Goal: Information Seeking & Learning: Check status

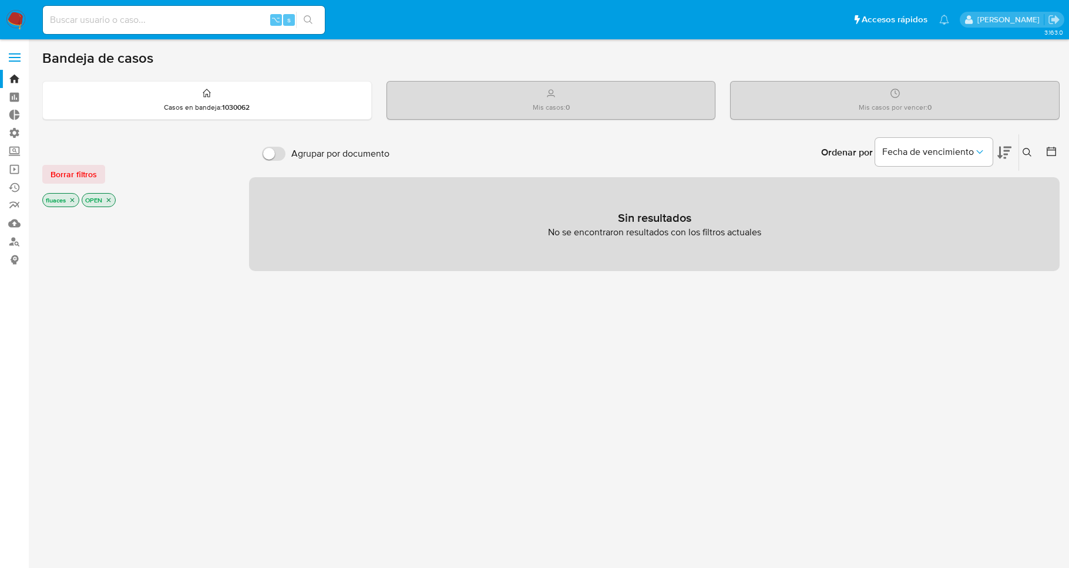
click at [69, 201] on icon "close-filter" at bounding box center [72, 200] width 7 height 7
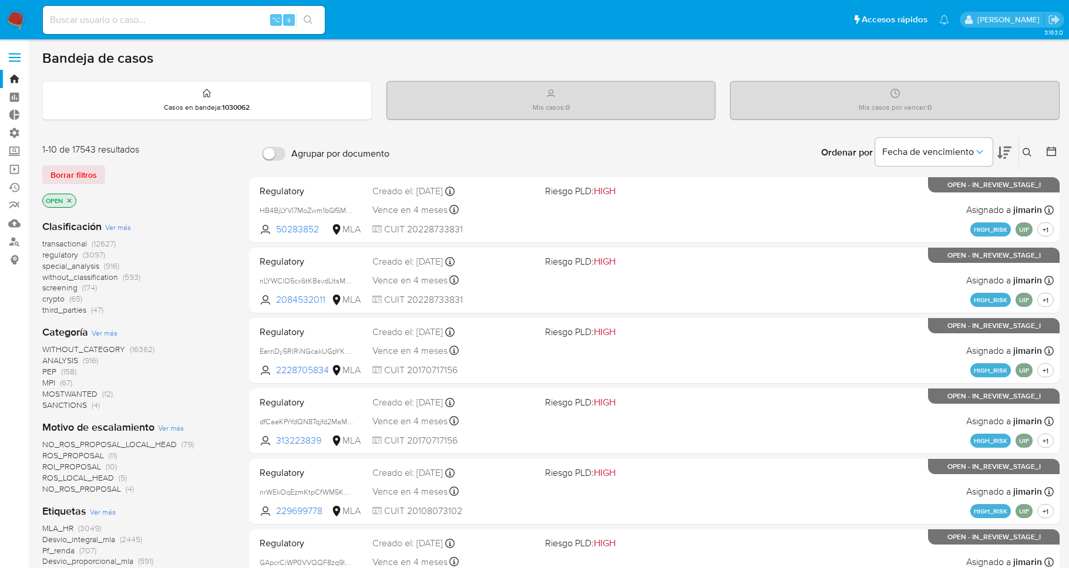
click at [69, 201] on icon "close-filter" at bounding box center [70, 200] width 4 height 4
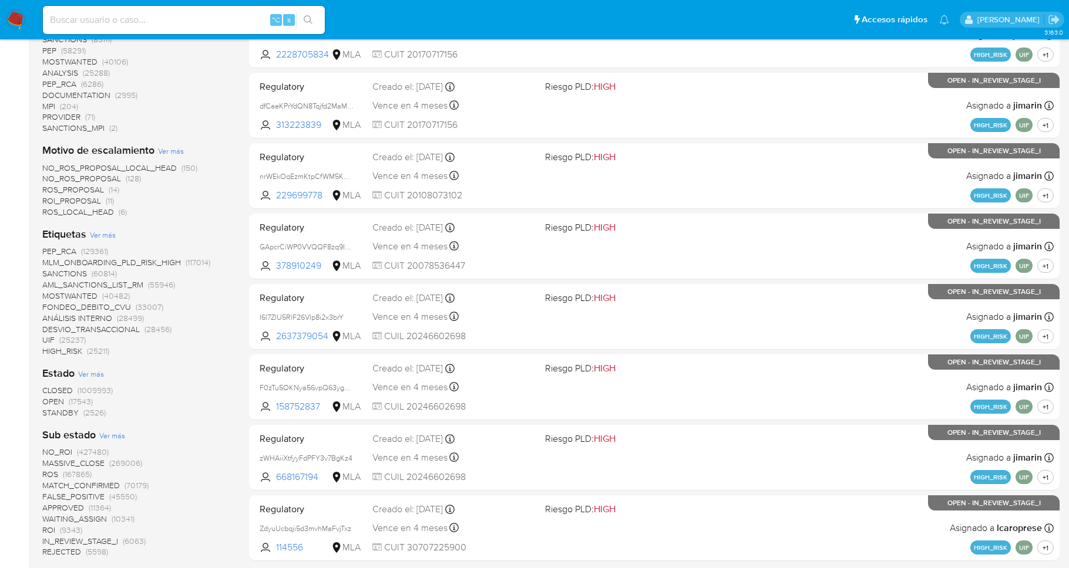
scroll to position [911, 0]
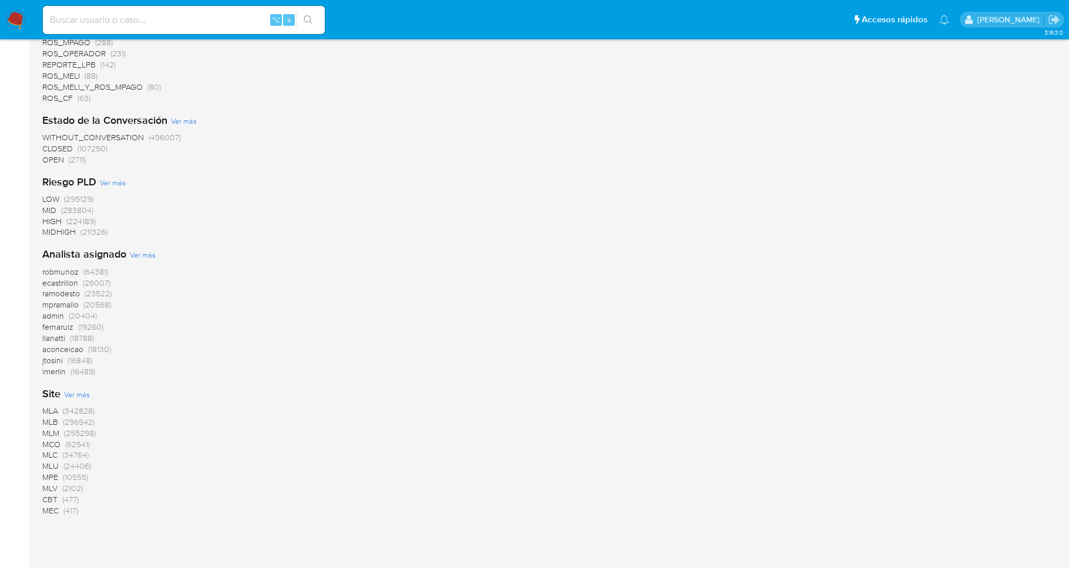
click at [46, 410] on span "MLA" at bounding box center [50, 411] width 16 height 12
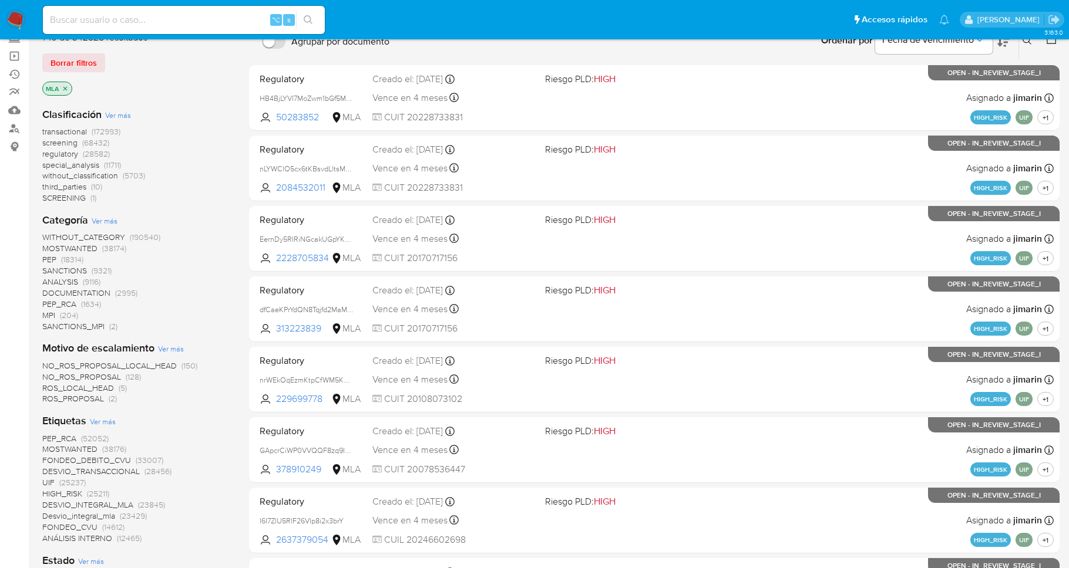
scroll to position [18, 0]
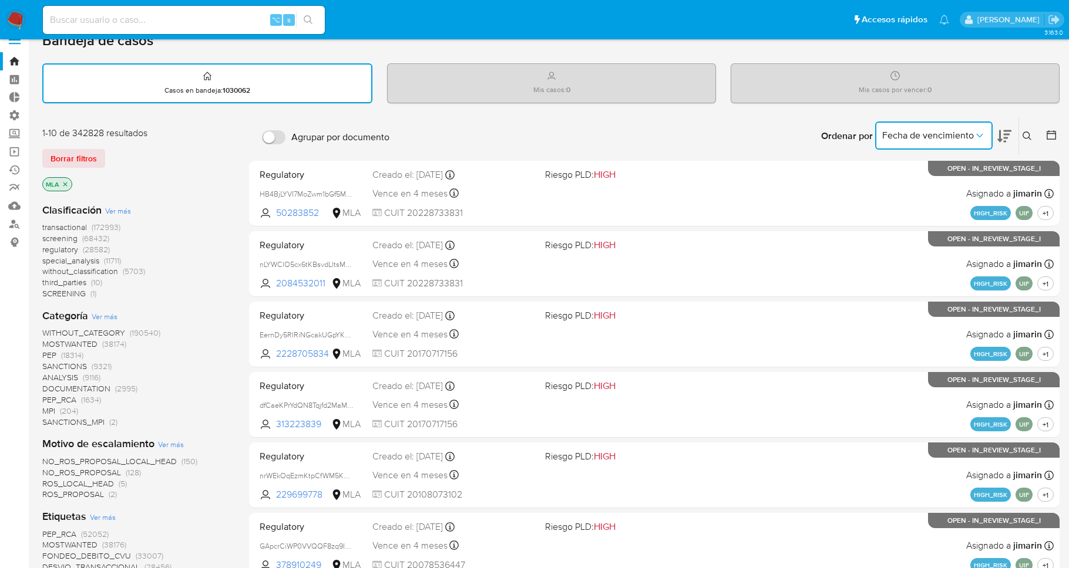
click at [982, 137] on icon "Ordenar por" at bounding box center [980, 136] width 12 height 12
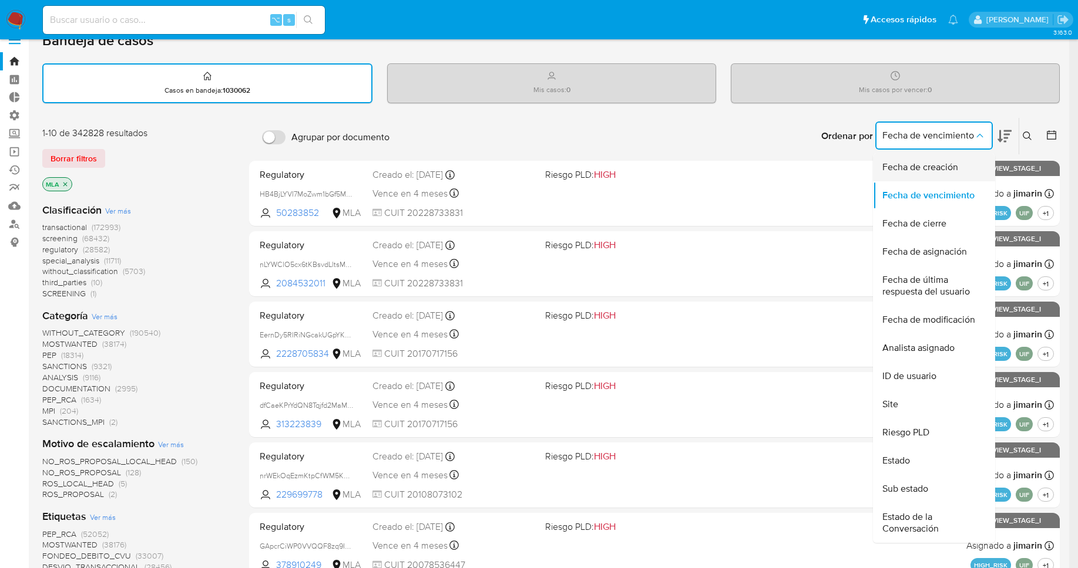
click at [958, 167] on div "Fecha de creación" at bounding box center [930, 167] width 96 height 28
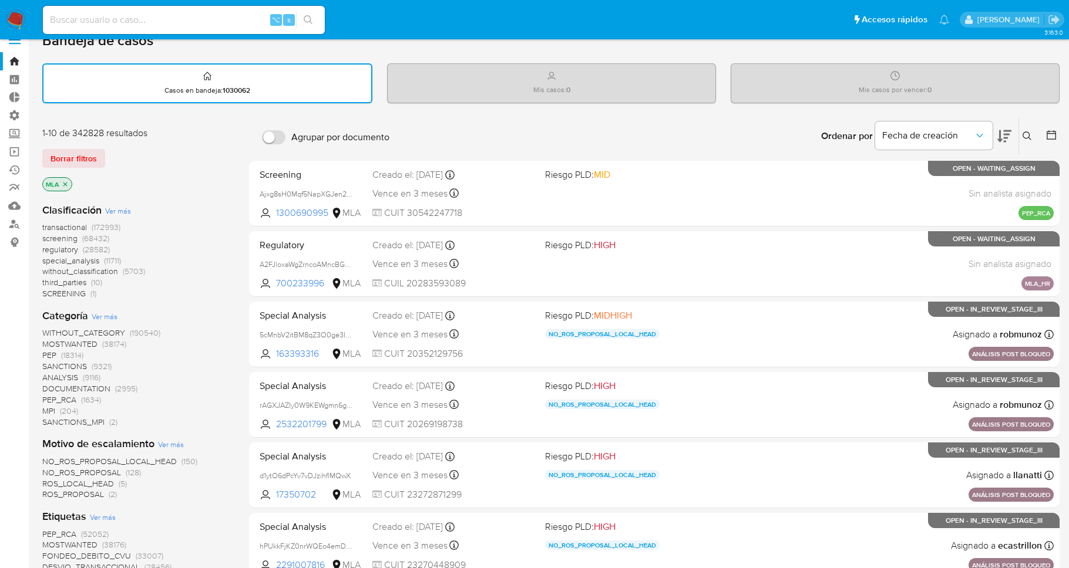
click at [1000, 136] on icon at bounding box center [1004, 136] width 14 height 12
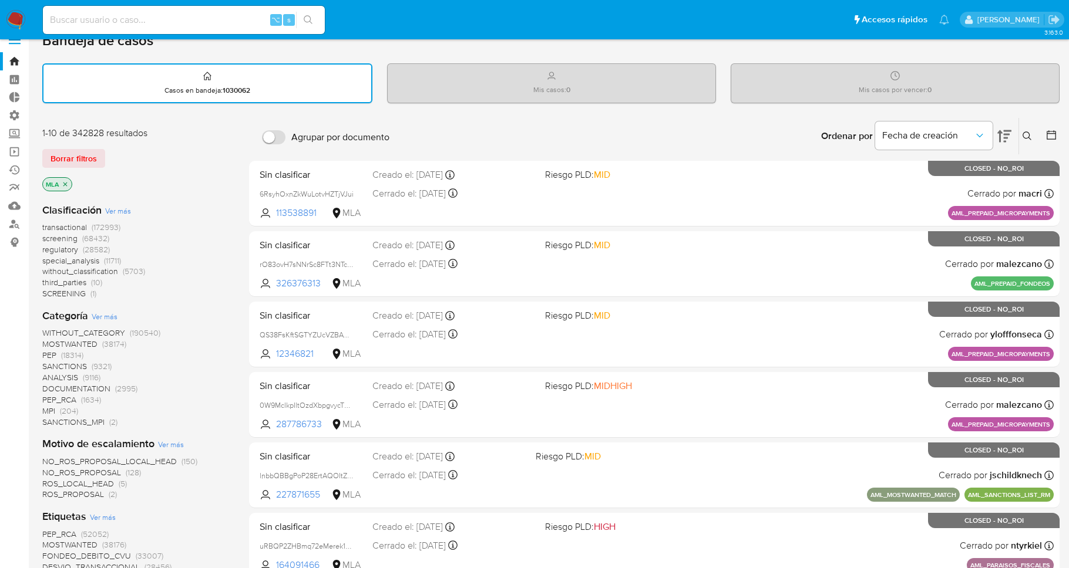
click at [1055, 136] on icon at bounding box center [1051, 134] width 9 height 9
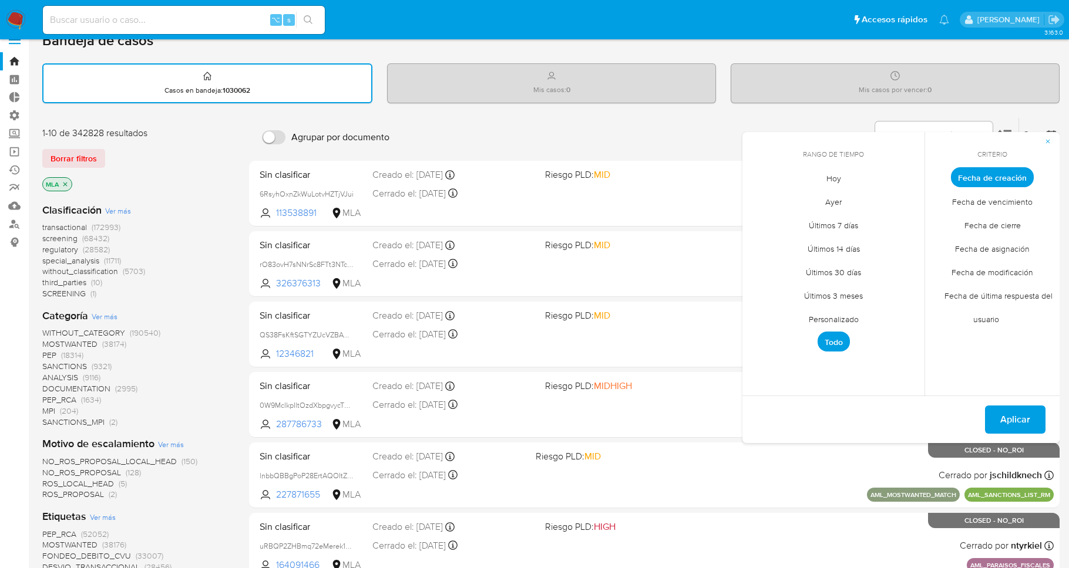
click at [837, 317] on span "Personalizado" at bounding box center [833, 319] width 75 height 24
click at [900, 268] on button "12" at bounding box center [903, 266] width 19 height 19
click at [808, 289] on button "15" at bounding box center [809, 289] width 19 height 19
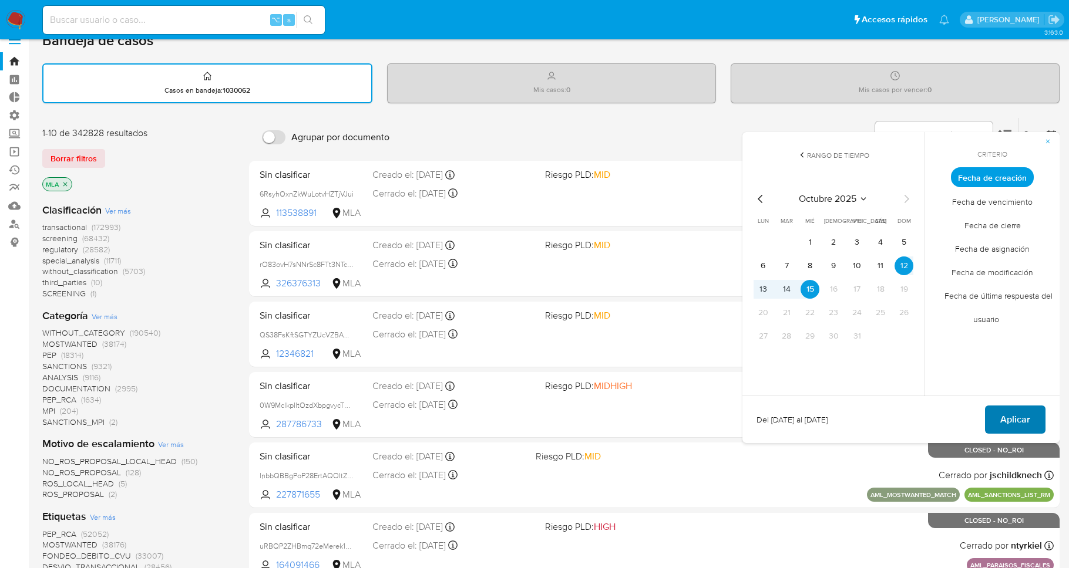
click at [1015, 420] on span "Aplicar" at bounding box center [1015, 420] width 30 height 26
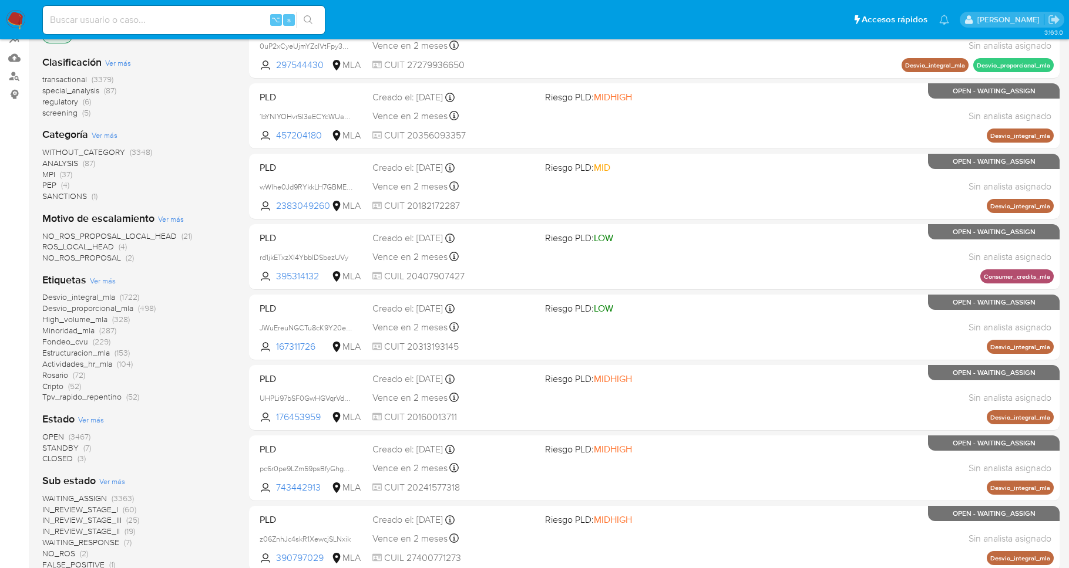
scroll to position [147, 0]
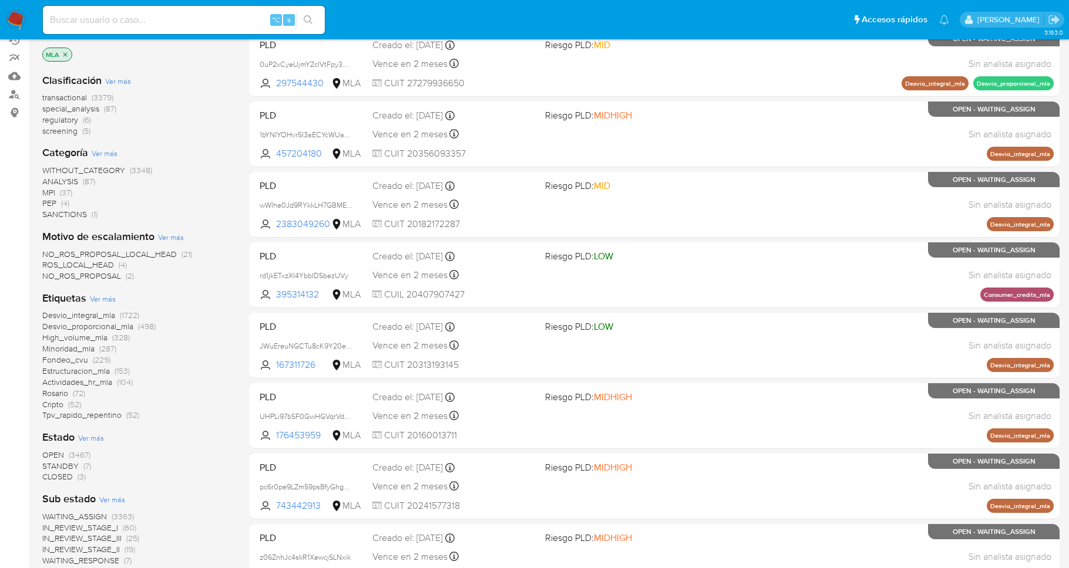
click at [51, 193] on span "MPI" at bounding box center [48, 193] width 13 height 12
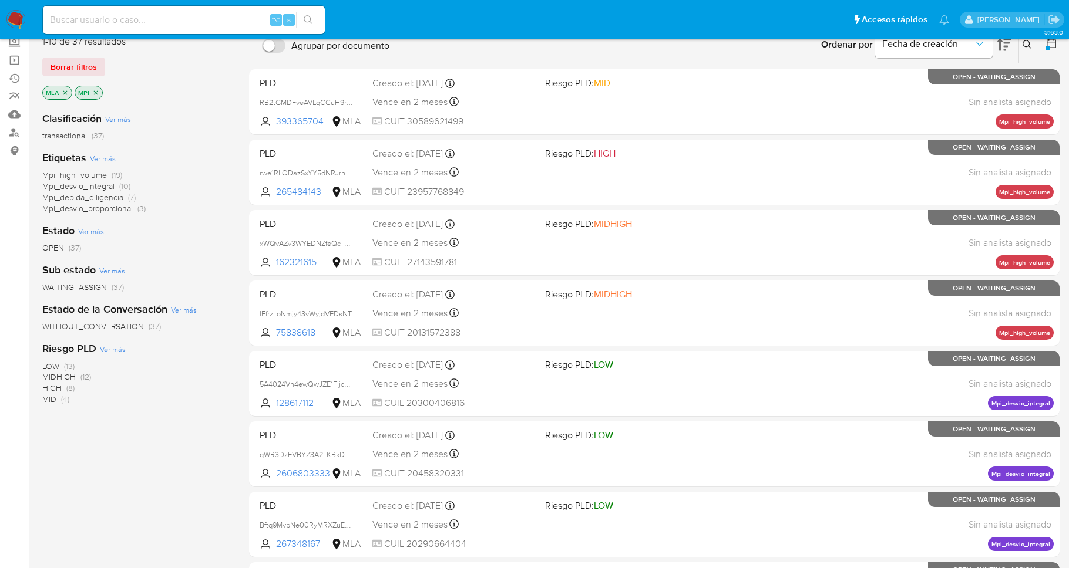
scroll to position [106, 0]
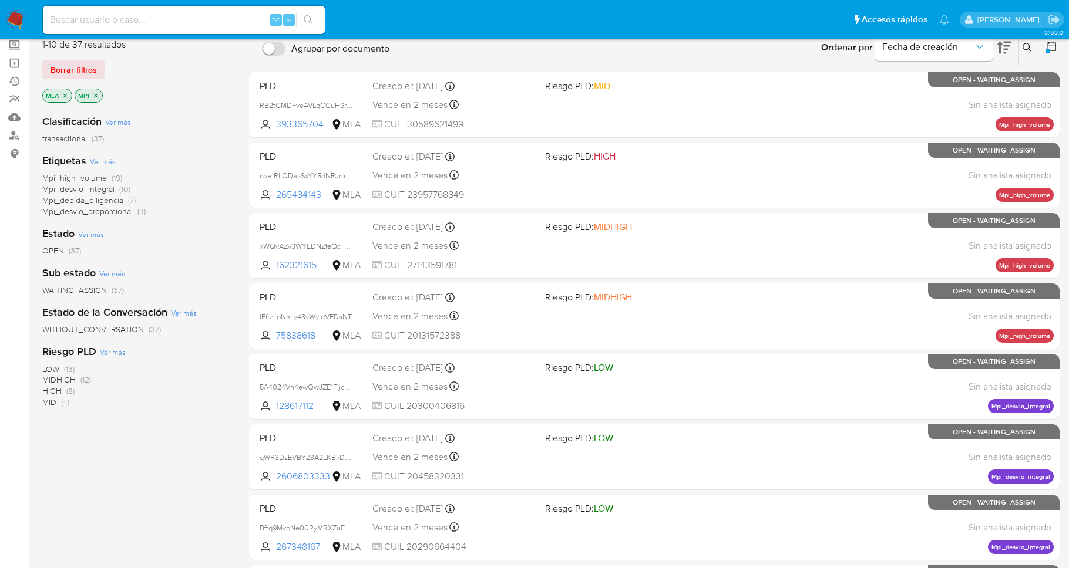
click at [85, 189] on span "Mpi_desvio_integral" at bounding box center [78, 189] width 72 height 12
